Goal: Find specific page/section: Find specific page/section

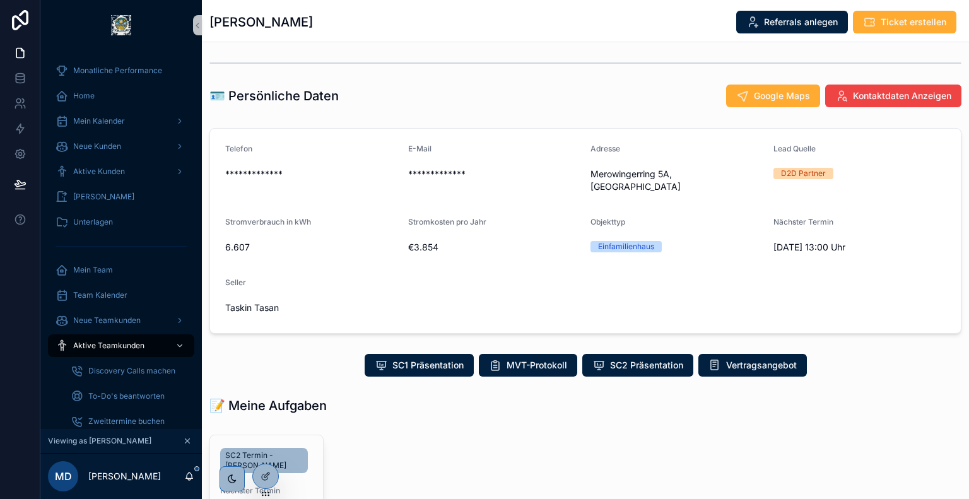
scroll to position [96, 0]
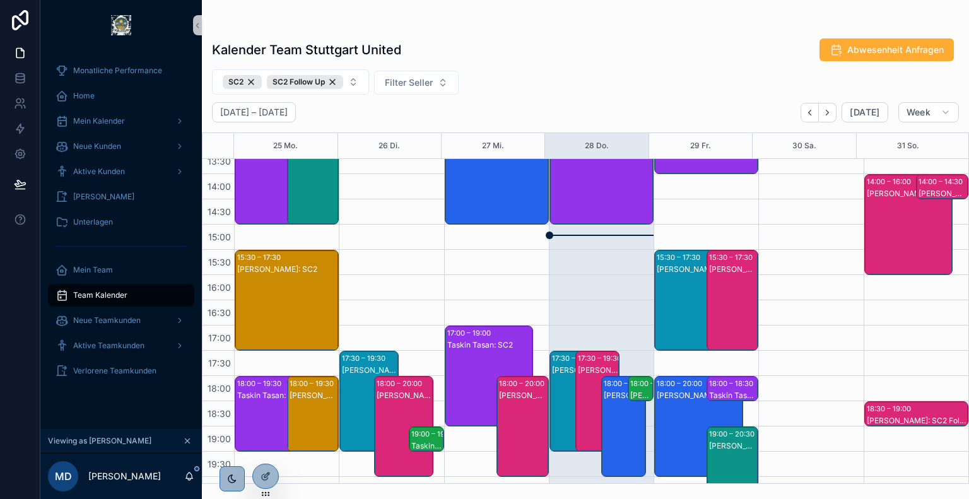
scroll to position [313, 0]
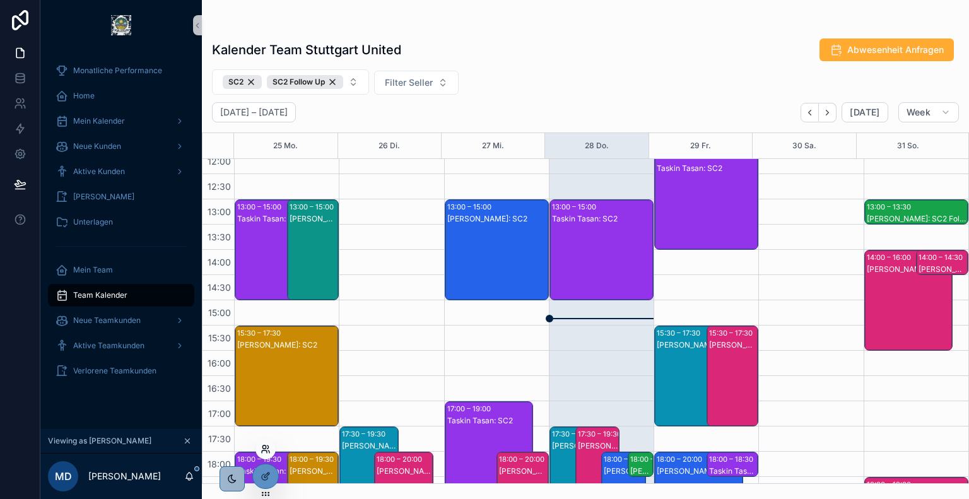
click at [266, 450] on icon at bounding box center [266, 449] width 10 height 10
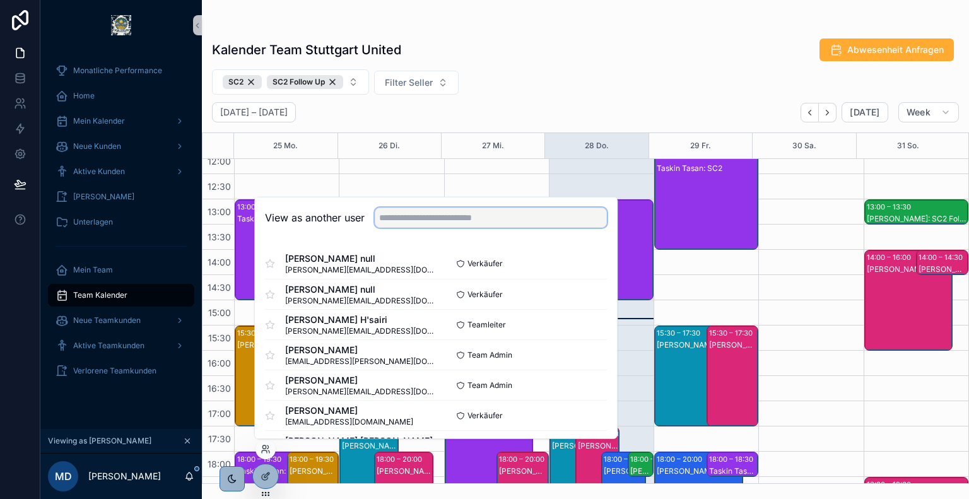
click at [439, 223] on input "text" at bounding box center [491, 218] width 232 height 20
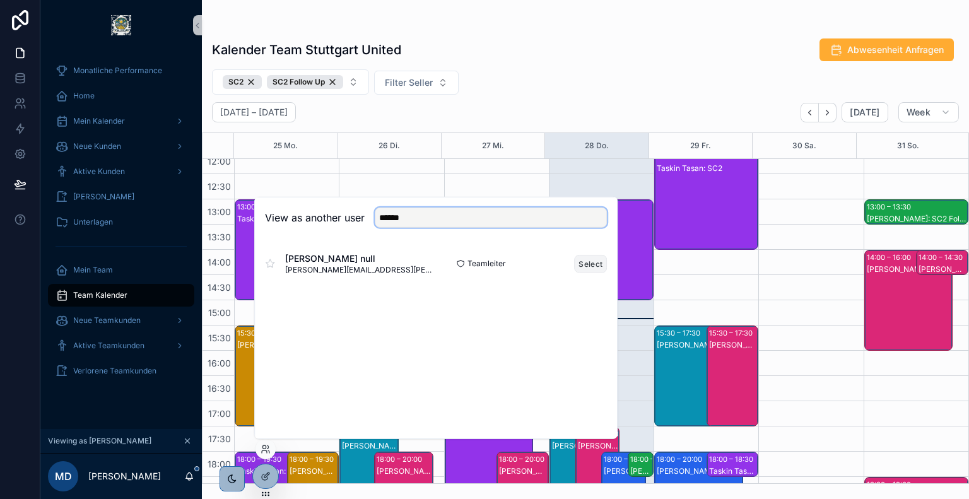
type input "******"
click at [583, 262] on button "Select" at bounding box center [590, 263] width 33 height 18
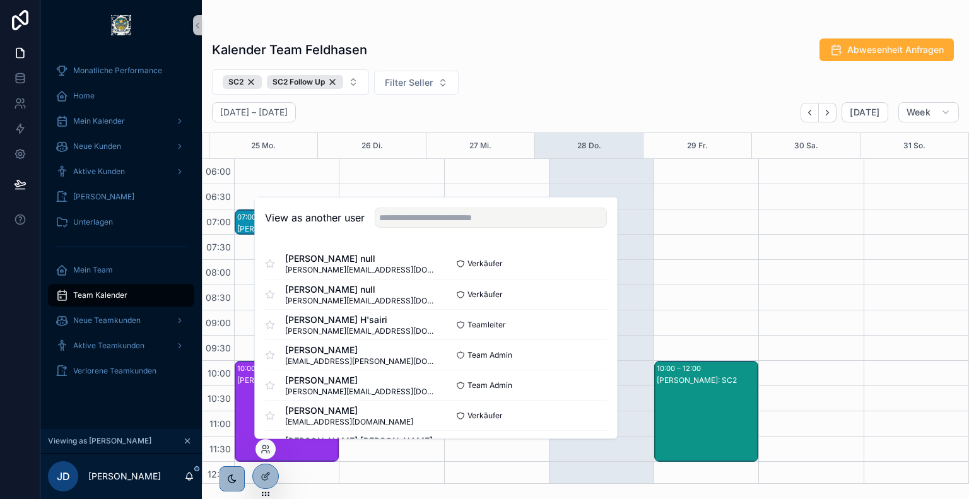
click at [559, 76] on div "SC2 SC2 Follow Up Filter Seller" at bounding box center [585, 81] width 767 height 25
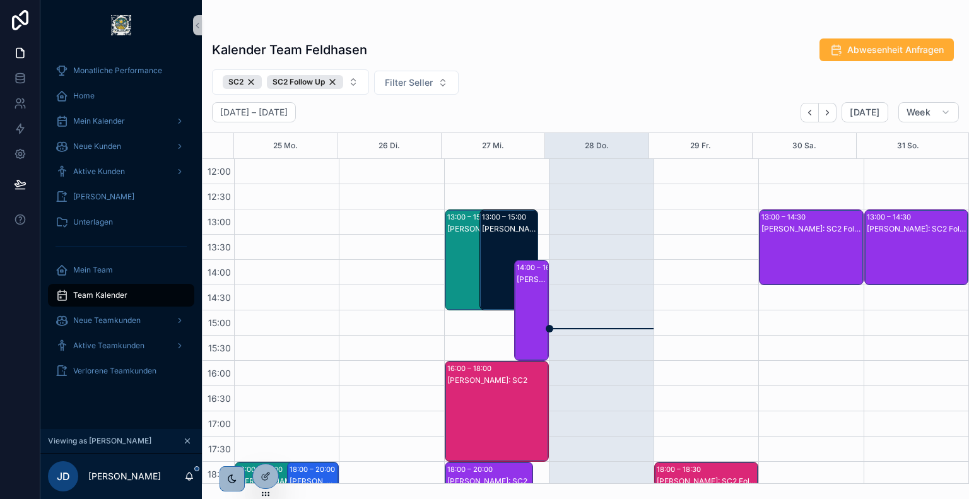
scroll to position [143, 0]
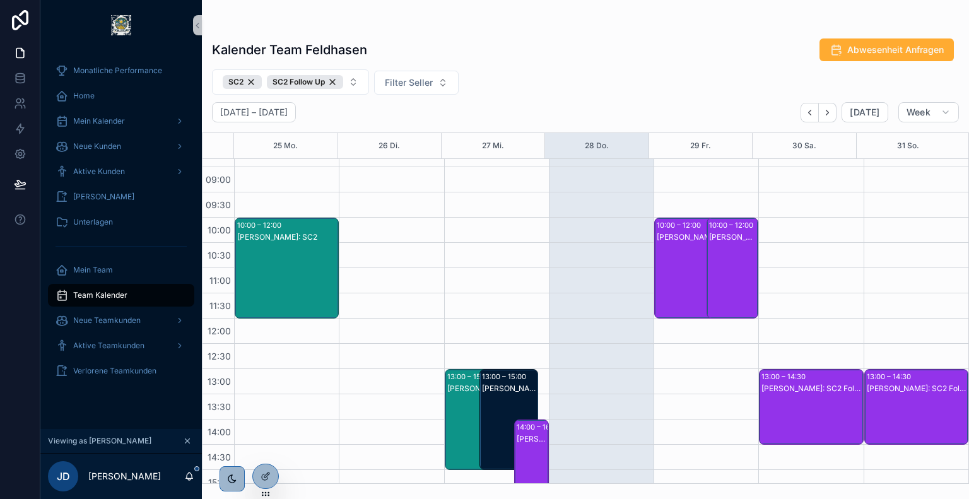
click at [714, 245] on div "[PERSON_NAME]: SC2" at bounding box center [733, 281] width 49 height 98
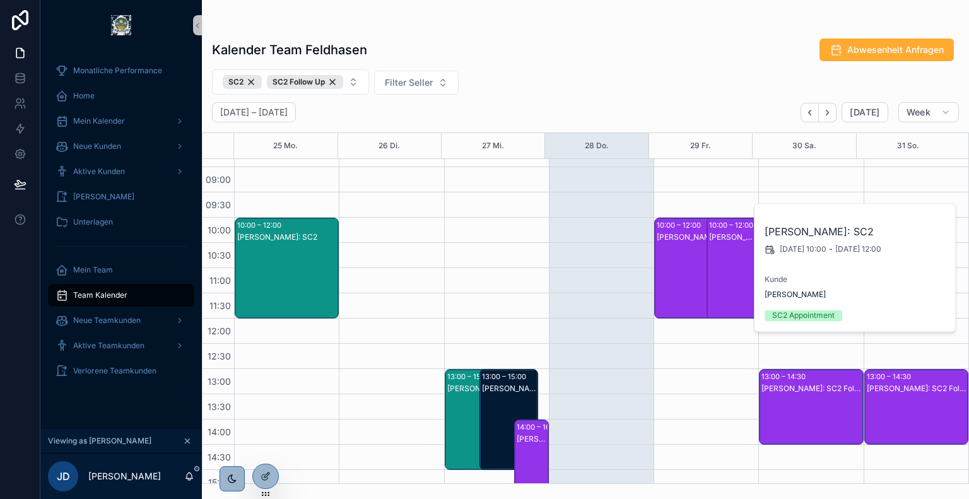
click at [681, 245] on div "[PERSON_NAME]: SC2" at bounding box center [699, 281] width 85 height 98
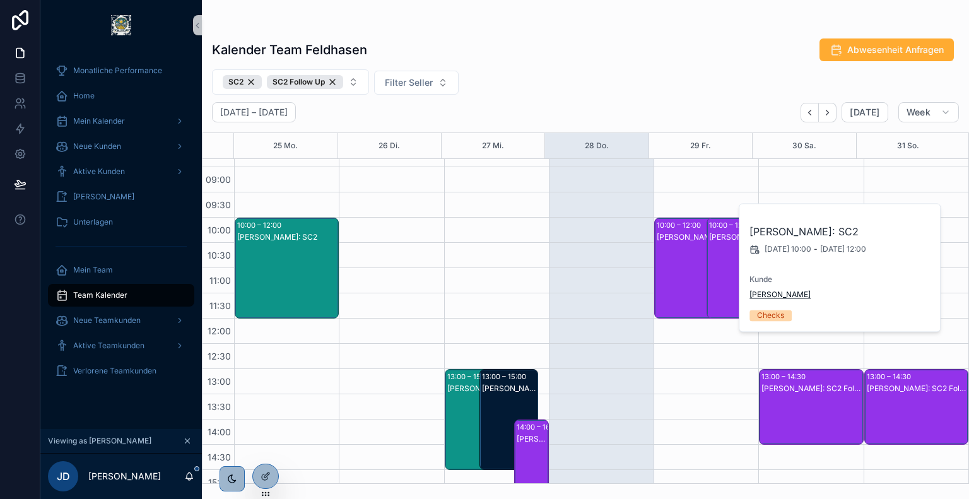
click at [773, 293] on span "[PERSON_NAME]" at bounding box center [779, 295] width 61 height 10
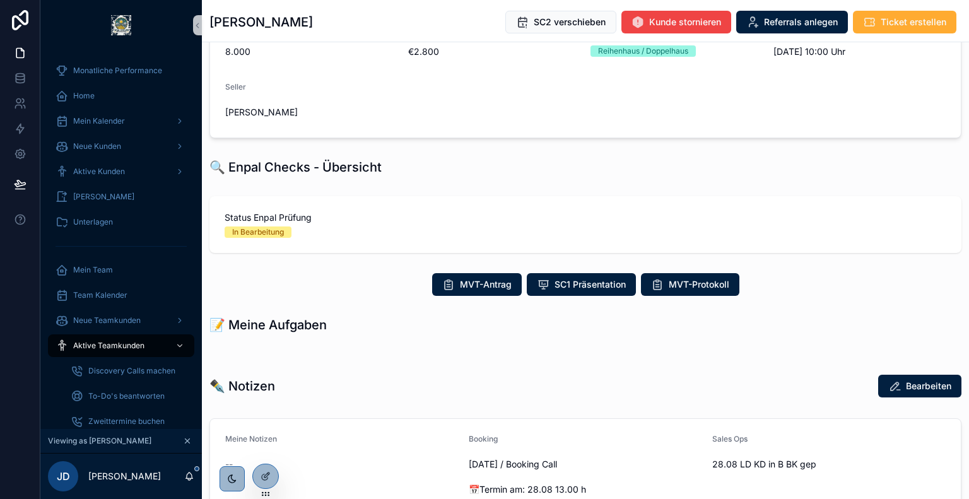
scroll to position [199, 0]
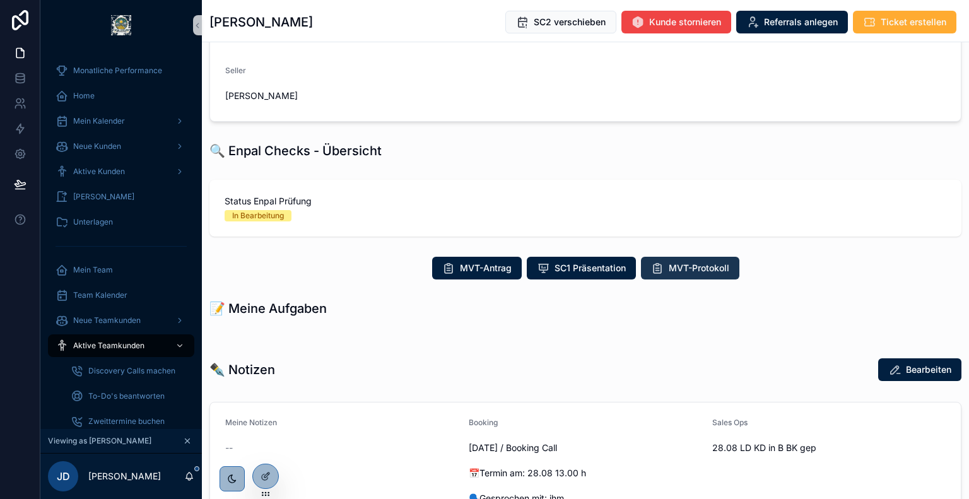
click at [694, 269] on span "MVT-Protokoll" at bounding box center [699, 268] width 61 height 13
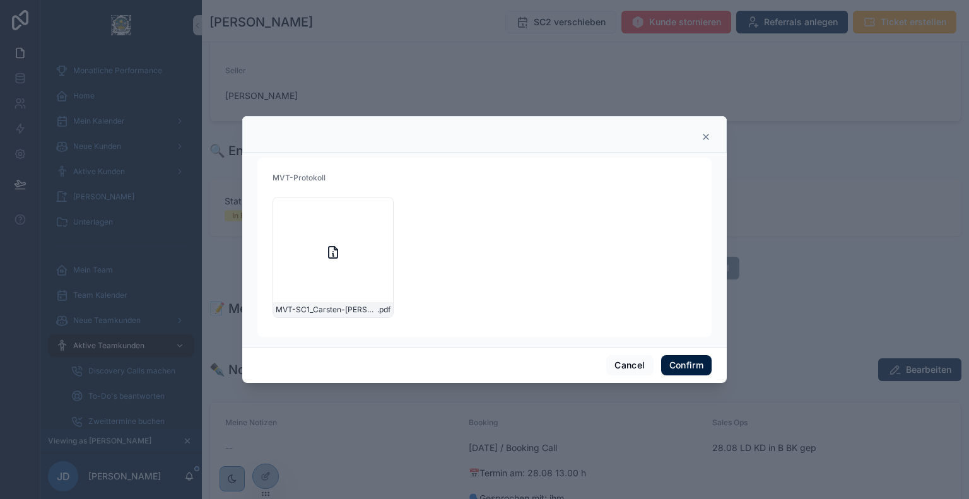
click at [704, 138] on icon at bounding box center [706, 137] width 10 height 10
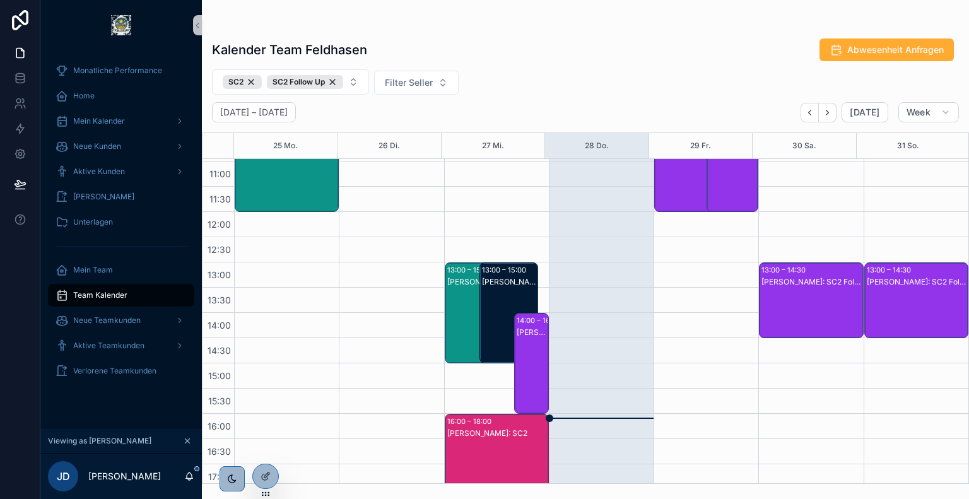
scroll to position [249, 0]
